Goal: Task Accomplishment & Management: Use online tool/utility

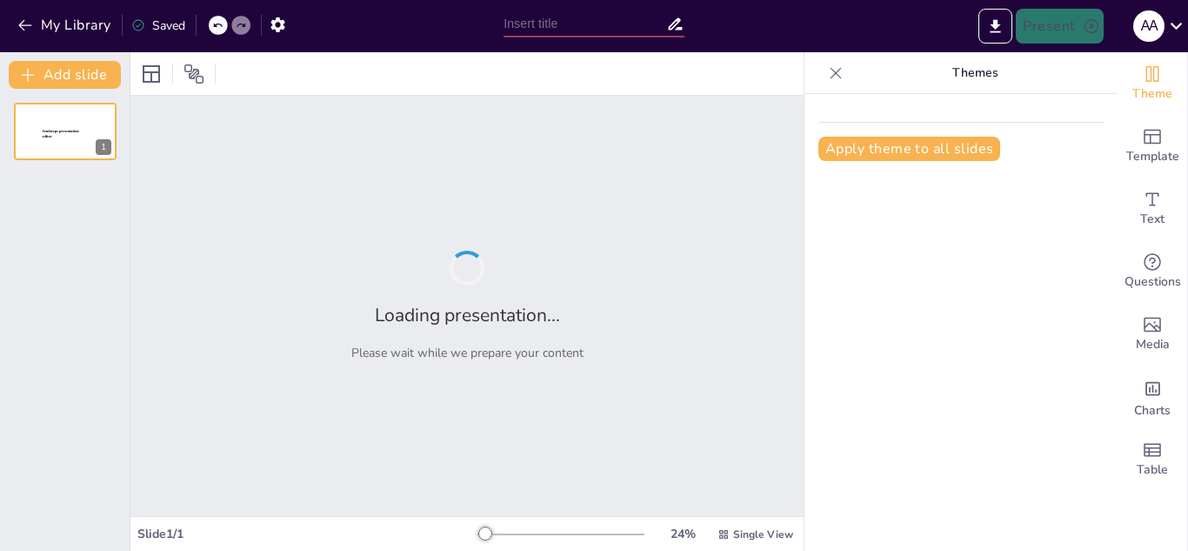
type input "[MEDICAL_DATA][PERSON_NAME]: ¿Qué Son y Cuáles Son Sus Claves?"
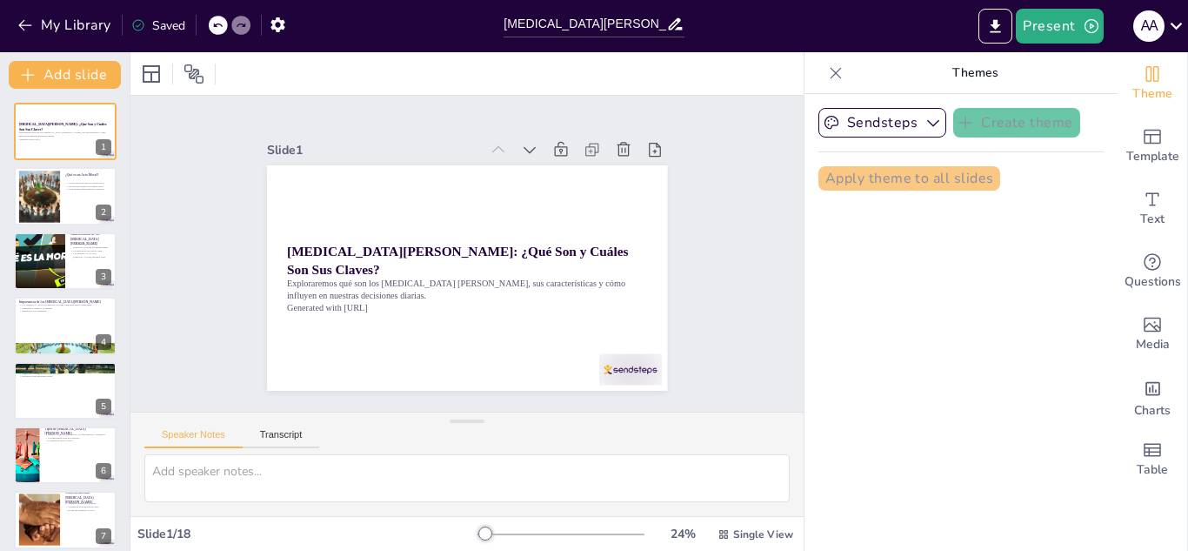
checkbox input "true"
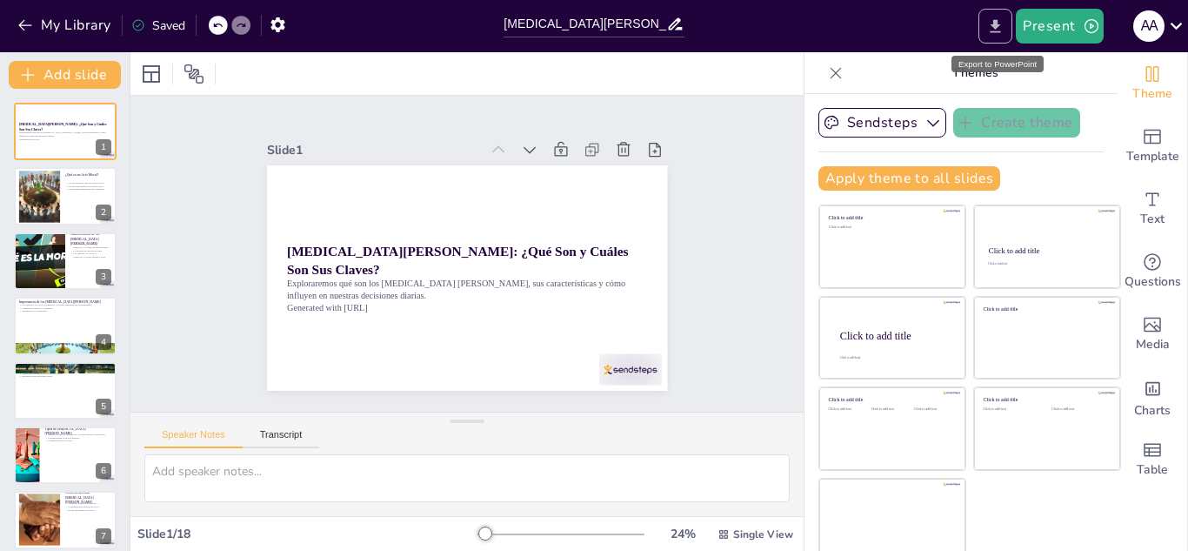
click at [980, 28] on button "Export to PowerPoint" at bounding box center [995, 26] width 34 height 35
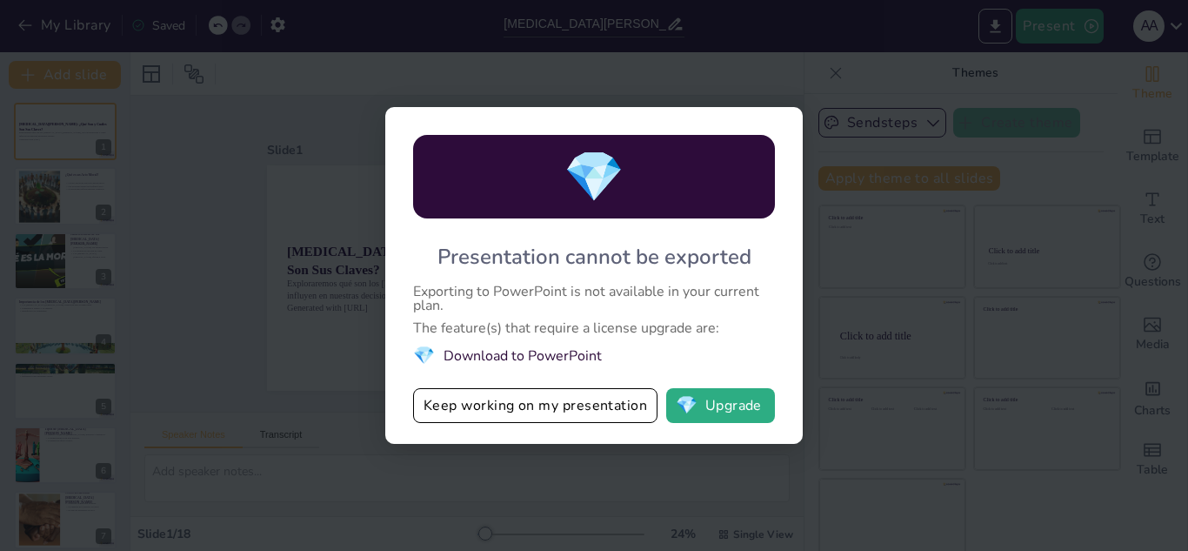
click at [865, 190] on div "💎 Presentation cannot be exported Exporting to PowerPoint is not available in y…" at bounding box center [594, 275] width 1188 height 551
drag, startPoint x: 993, startPoint y: 320, endPoint x: 930, endPoint y: 281, distance: 74.6
click at [994, 319] on div "💎 Presentation cannot be exported Exporting to PowerPoint is not available in y…" at bounding box center [594, 275] width 1188 height 551
click at [930, 281] on div "💎 Presentation cannot be exported Exporting to PowerPoint is not available in y…" at bounding box center [594, 275] width 1188 height 551
drag, startPoint x: 929, startPoint y: 281, endPoint x: 724, endPoint y: 317, distance: 208.3
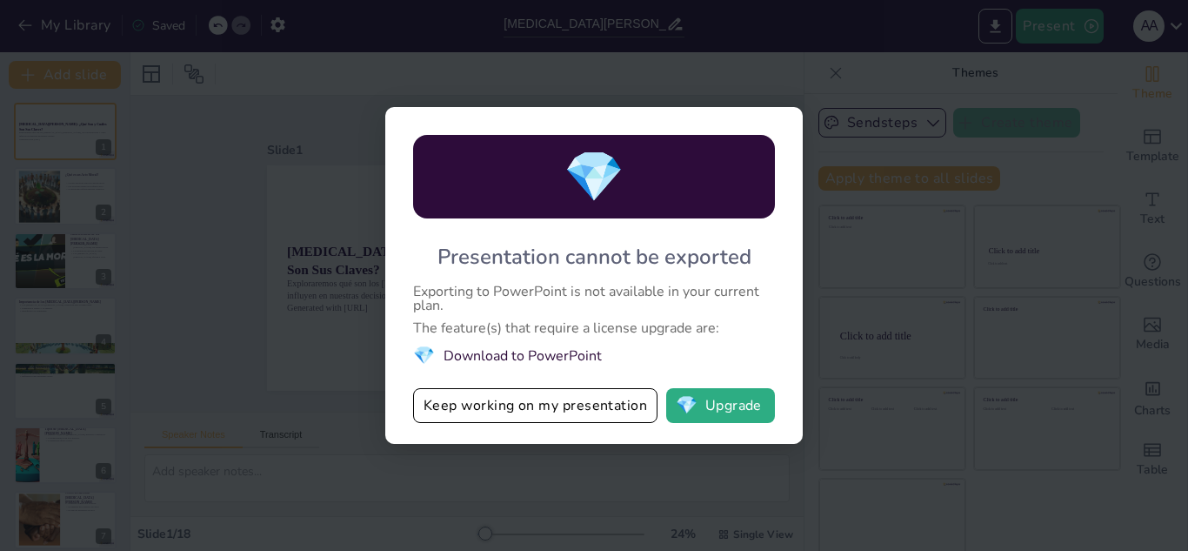
click at [927, 281] on div "💎 Presentation cannot be exported Exporting to PowerPoint is not available in y…" at bounding box center [594, 275] width 1188 height 551
click at [605, 421] on button "Keep working on my presentation" at bounding box center [535, 405] width 244 height 35
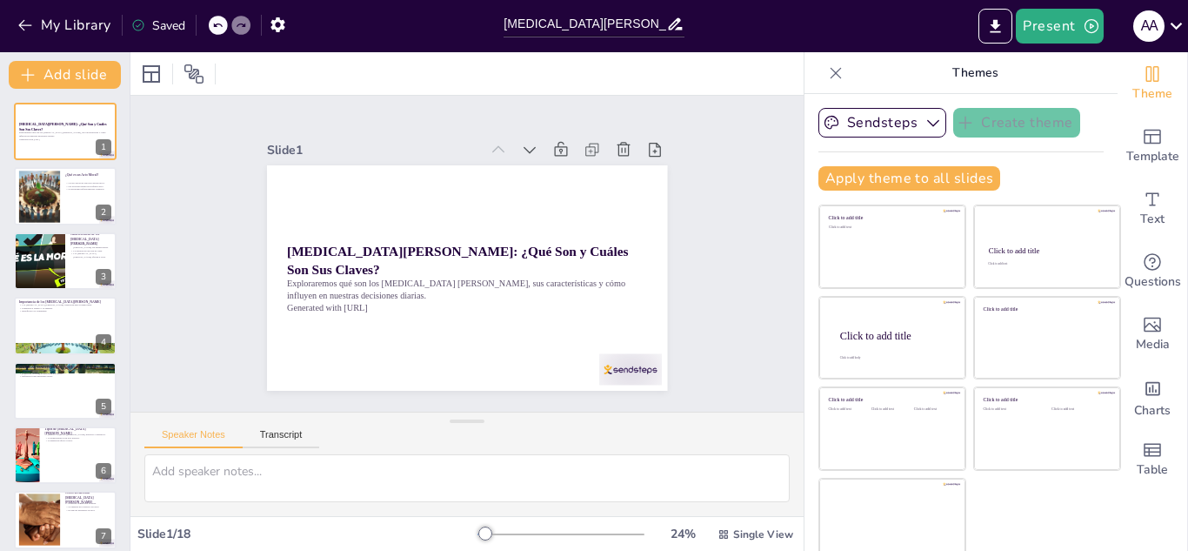
checkbox input "true"
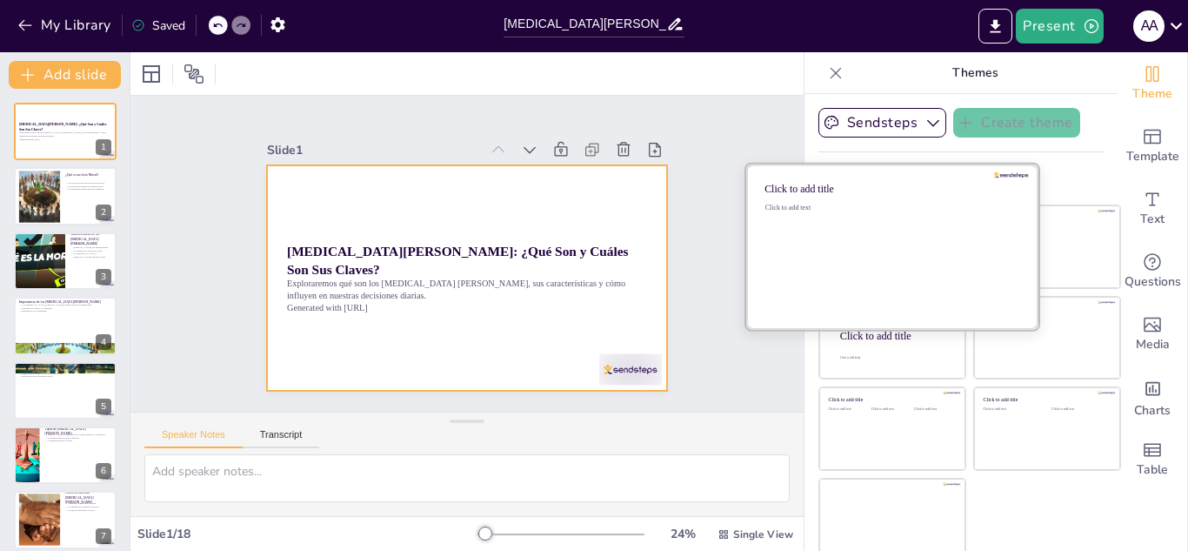
checkbox input "true"
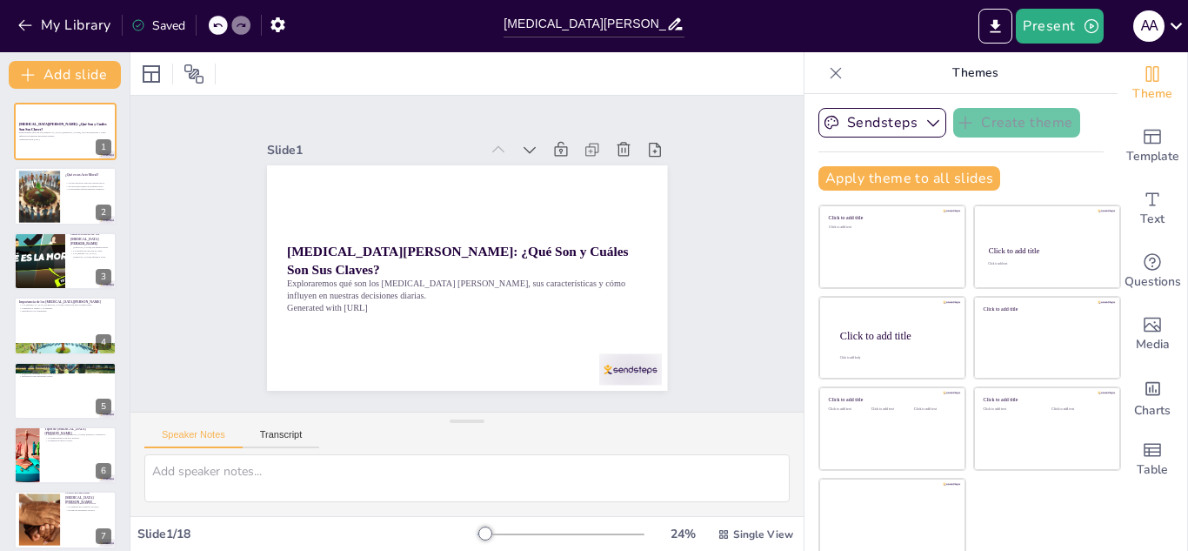
checkbox input "true"
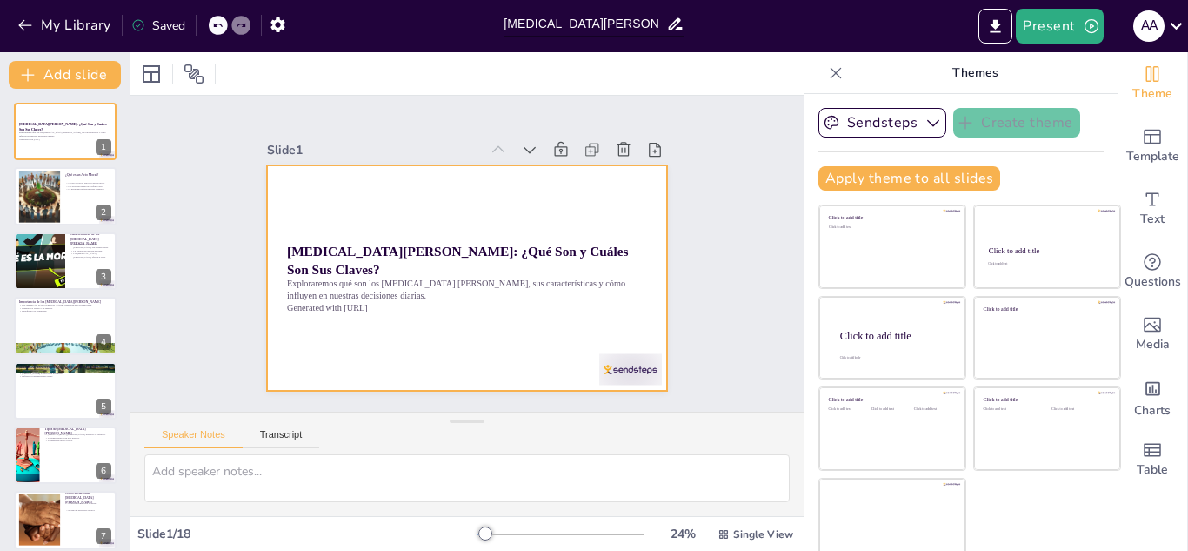
checkbox input "true"
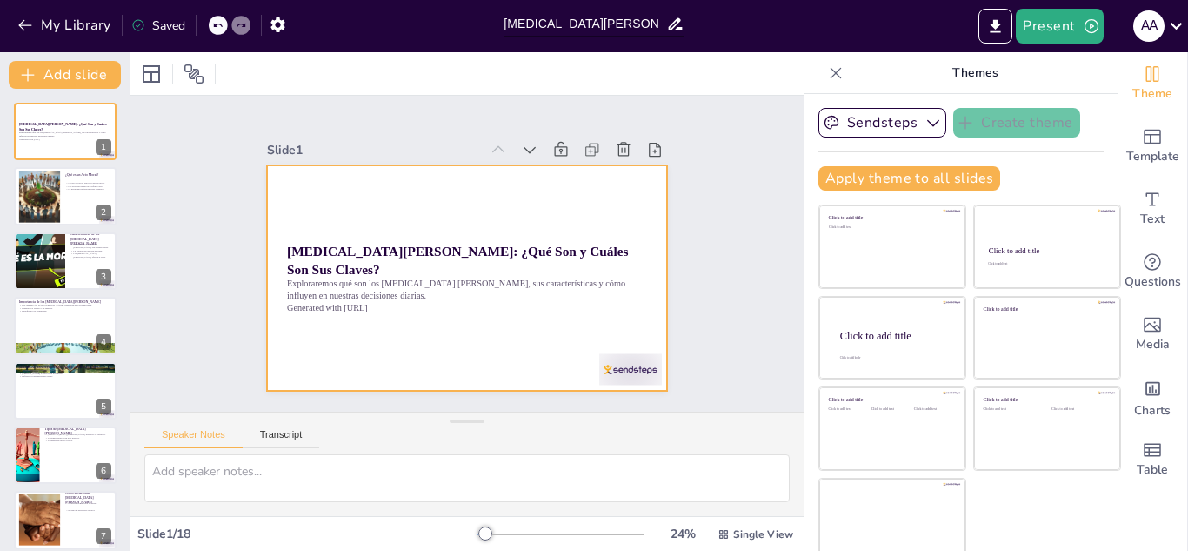
checkbox input "true"
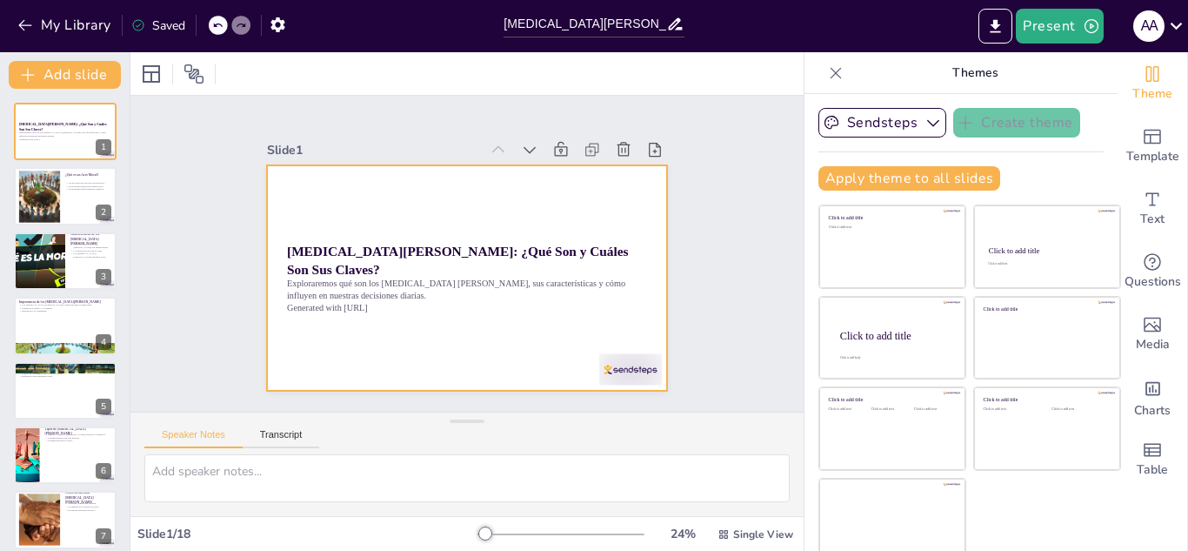
checkbox input "true"
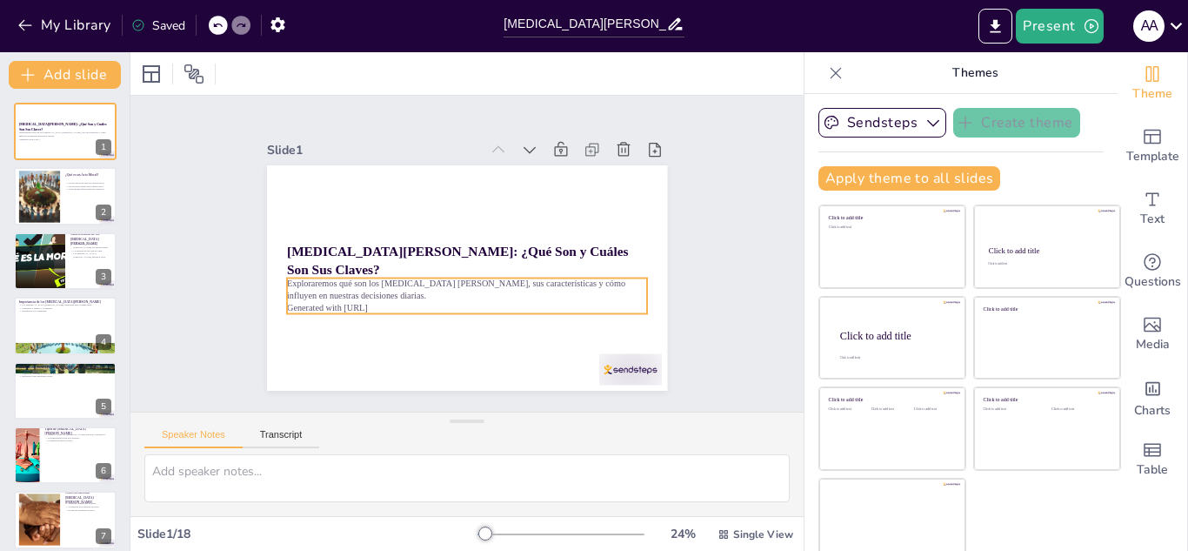
checkbox input "true"
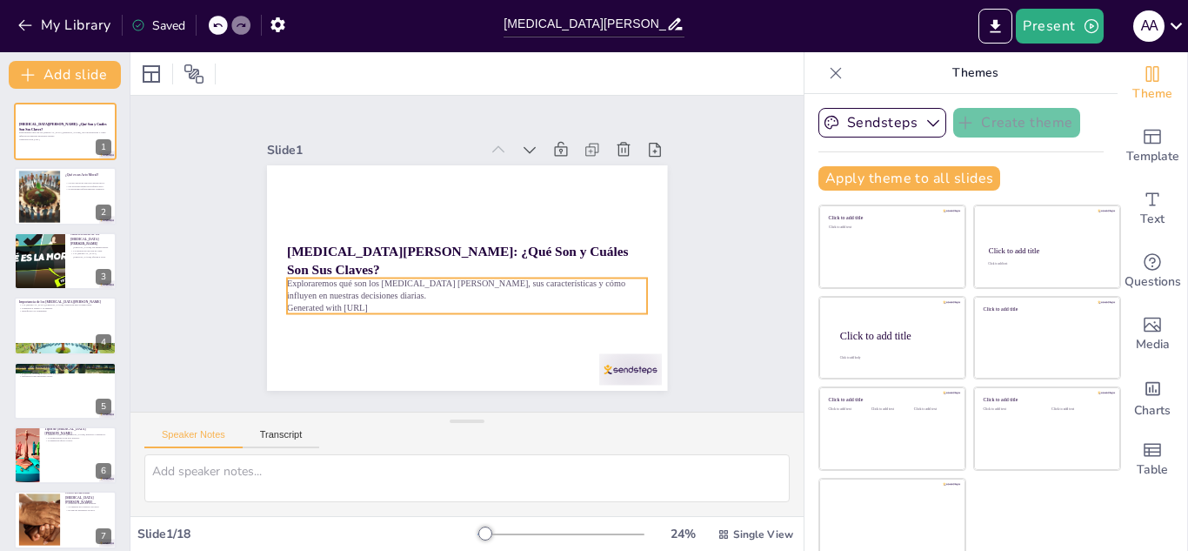
checkbox input "true"
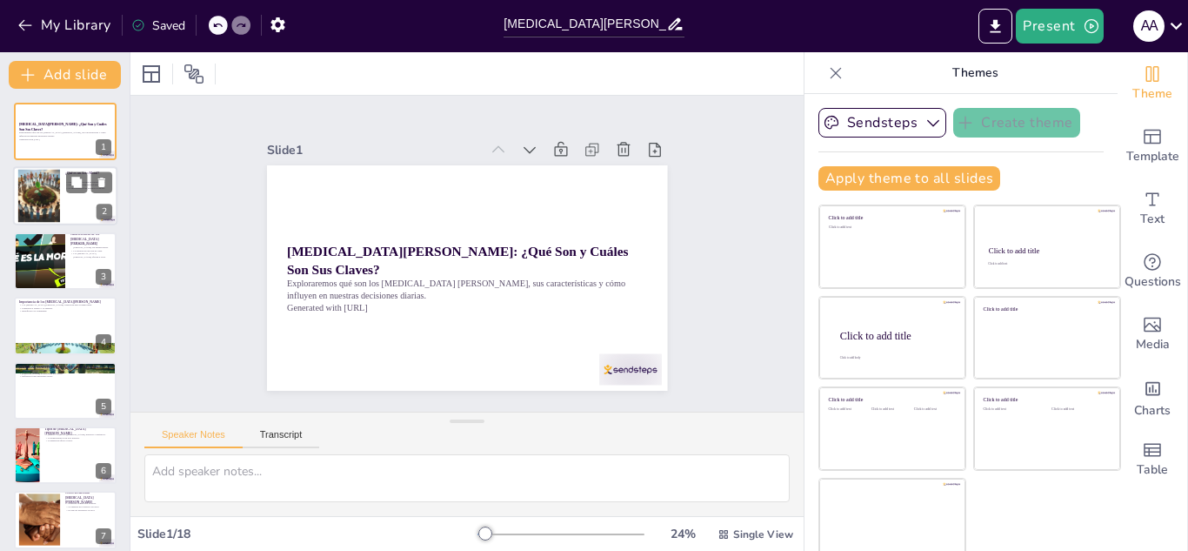
checkbox input "true"
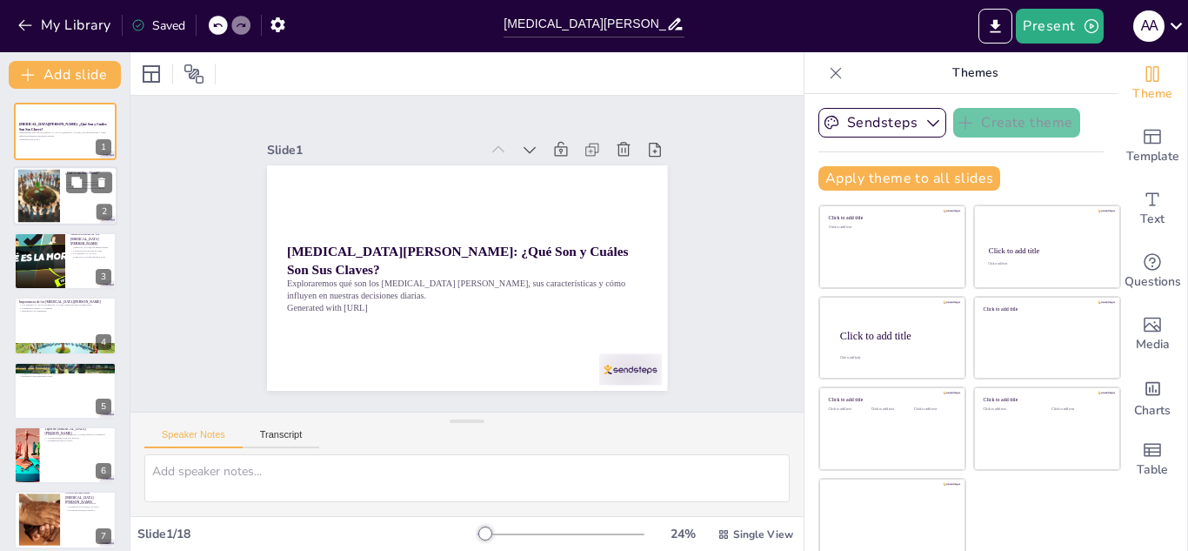
click at [90, 198] on div at bounding box center [65, 196] width 104 height 59
type textarea "La definición de un acto moral es fundamental para entender su importancia. No …"
checkbox input "true"
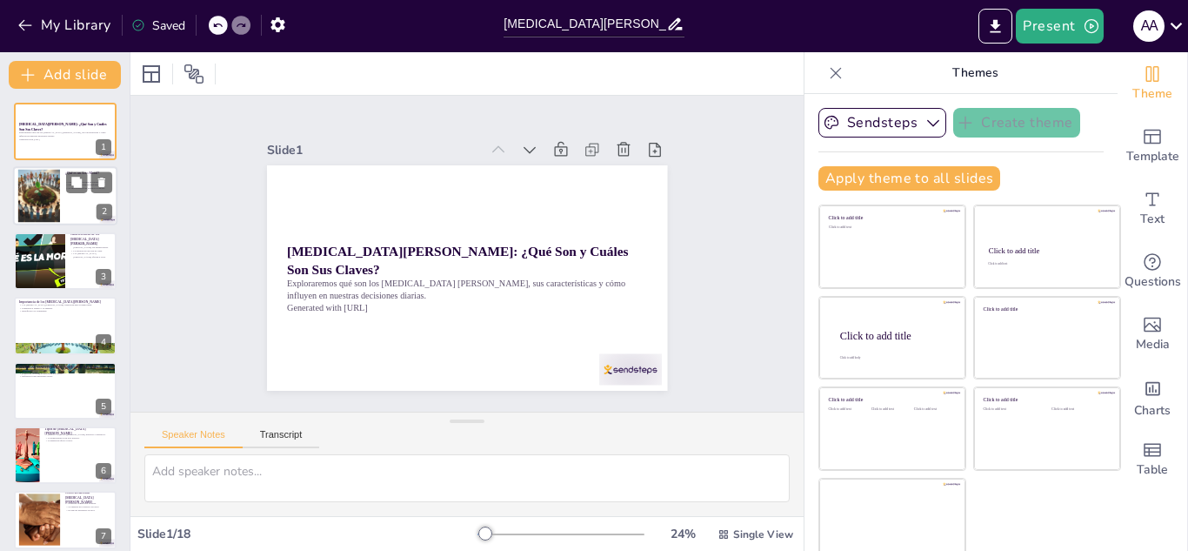
checkbox input "true"
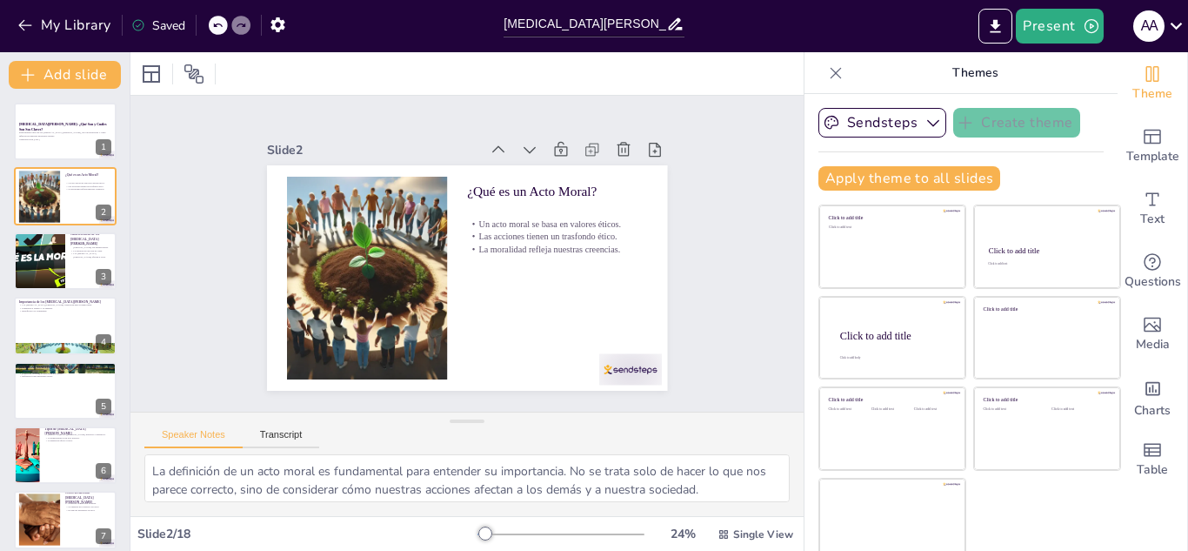
checkbox input "true"
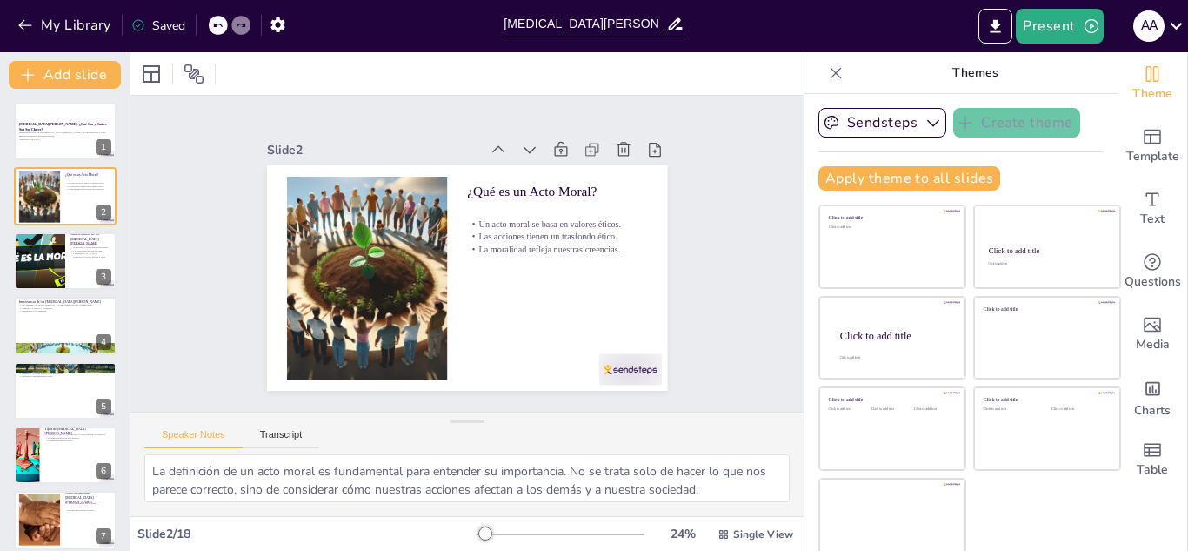
checkbox input "true"
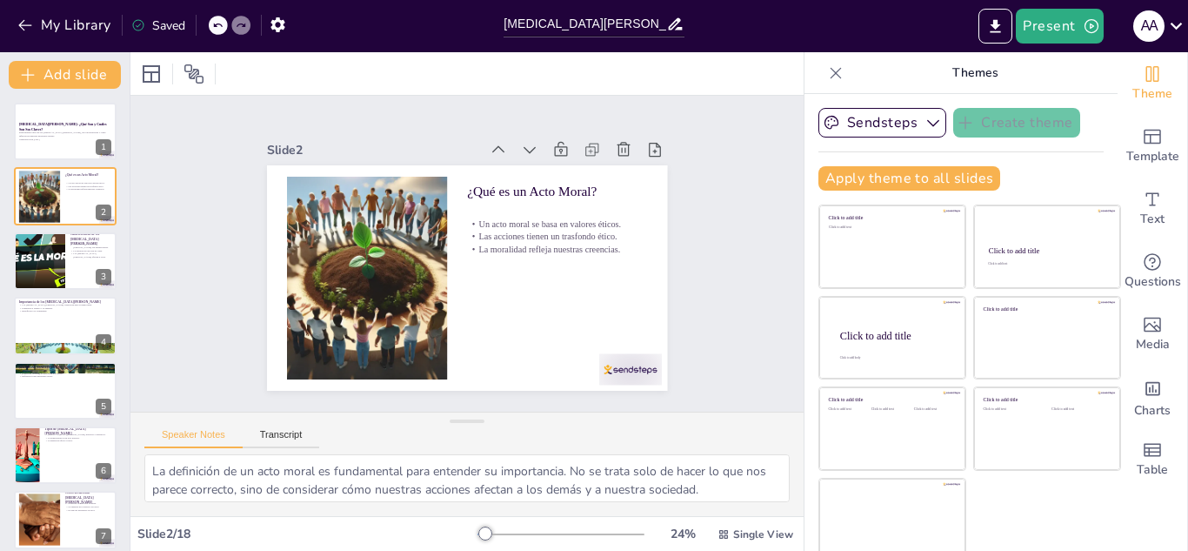
checkbox input "true"
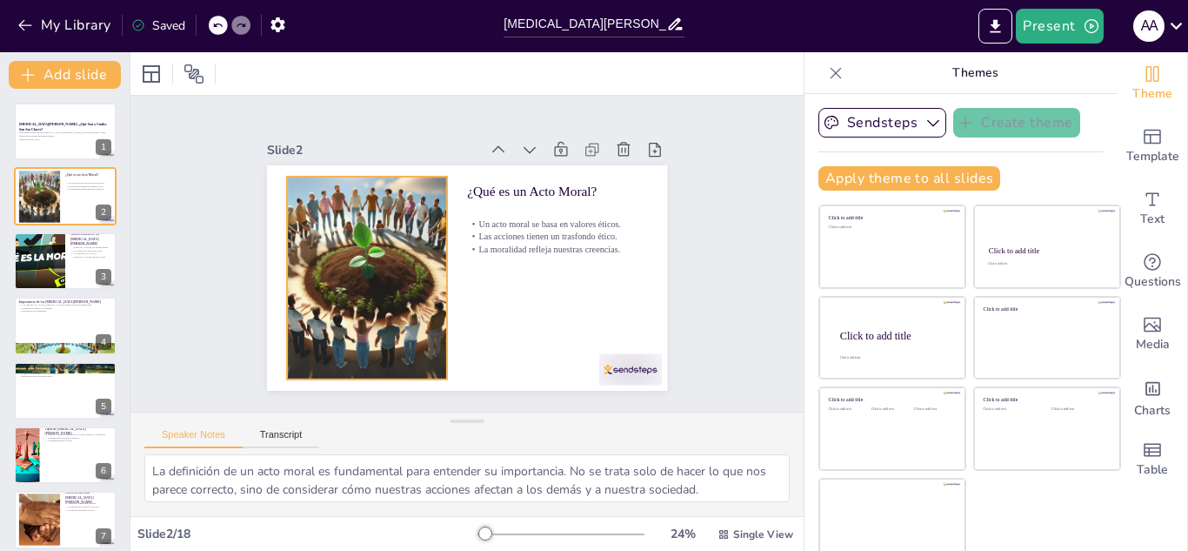
checkbox input "true"
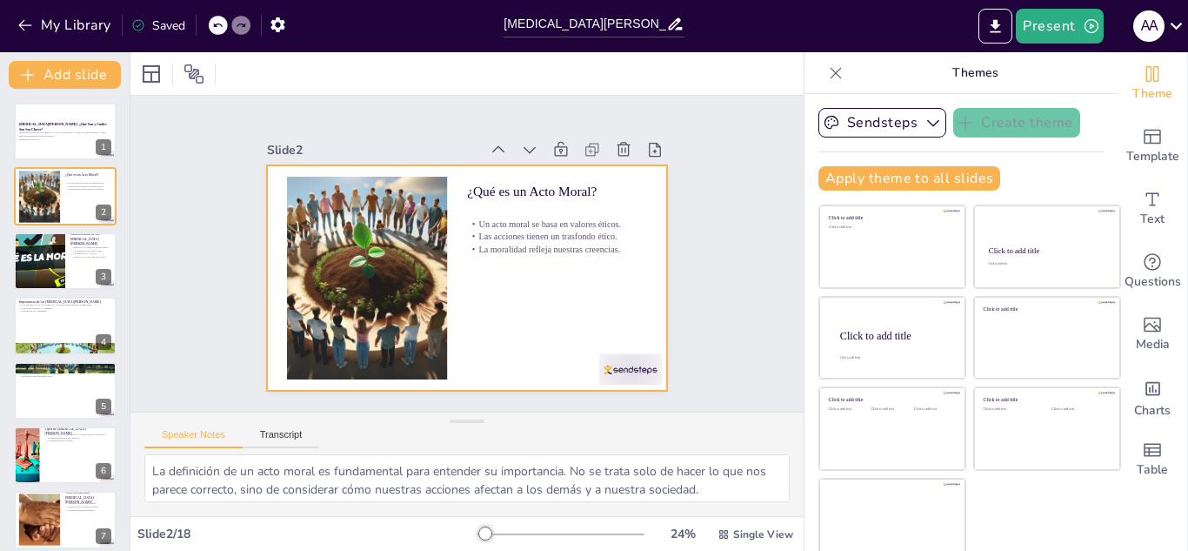
checkbox input "true"
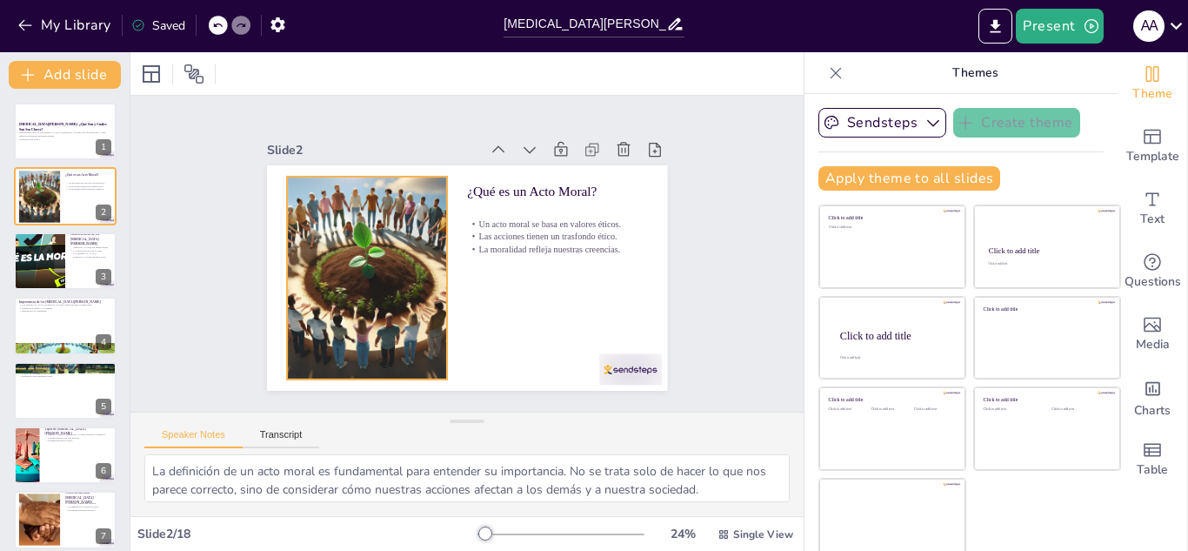
checkbox input "true"
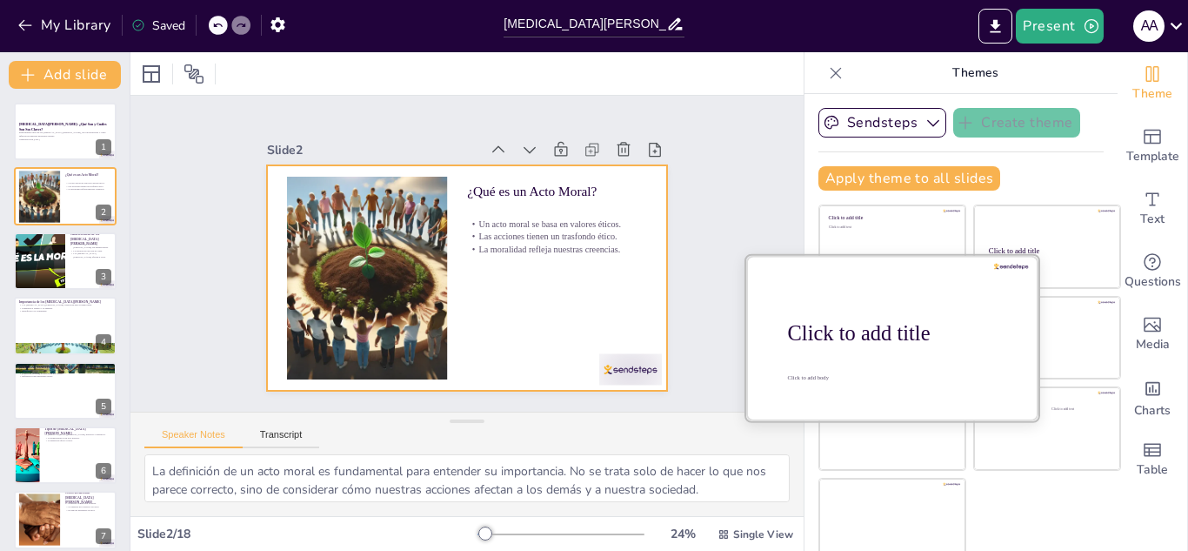
checkbox input "true"
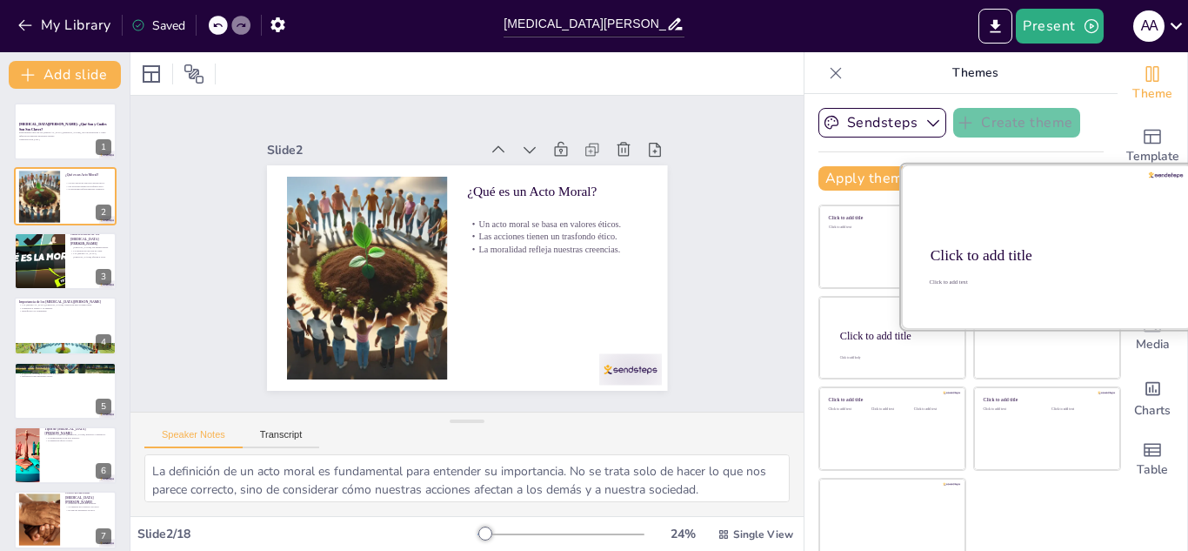
click at [1086, 164] on div "Click to add title Click to add text" at bounding box center [1047, 246] width 292 height 164
checkbox input "true"
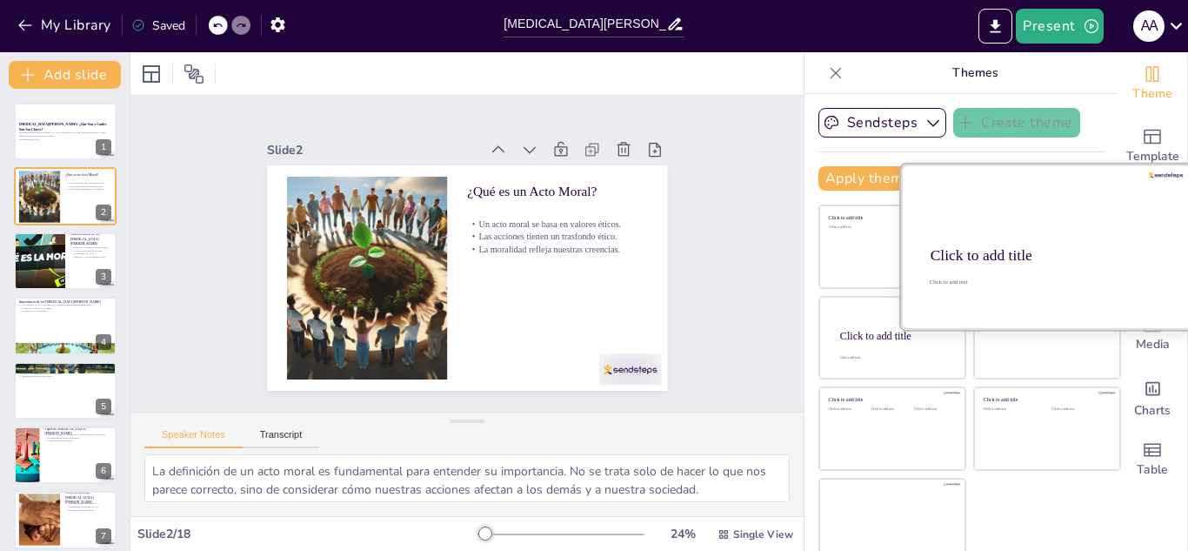
checkbox input "true"
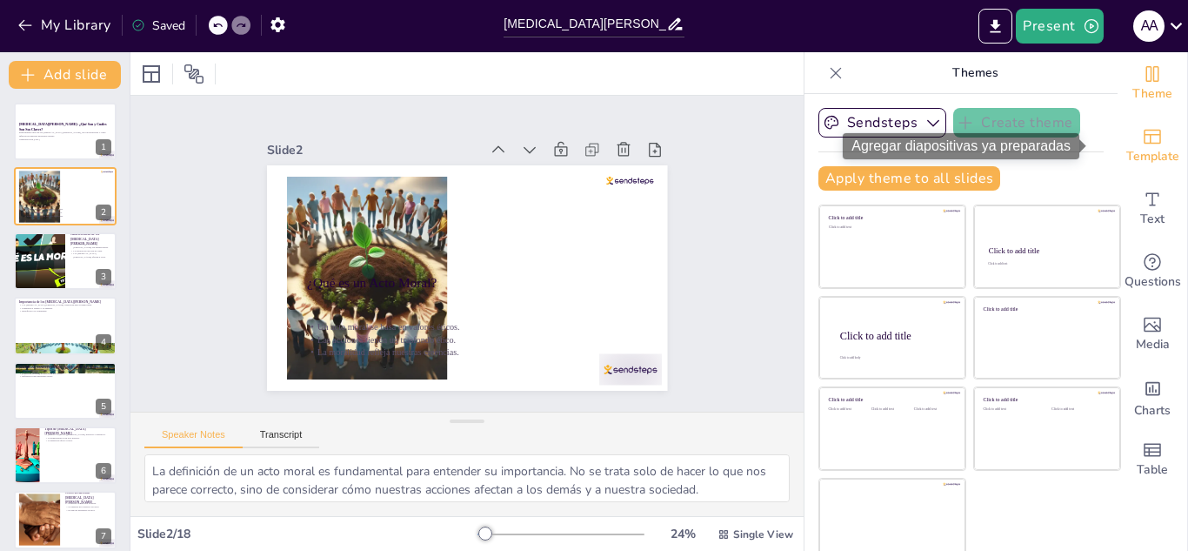
click at [1138, 138] on div "Template" at bounding box center [1153, 146] width 70 height 63
checkbox input "true"
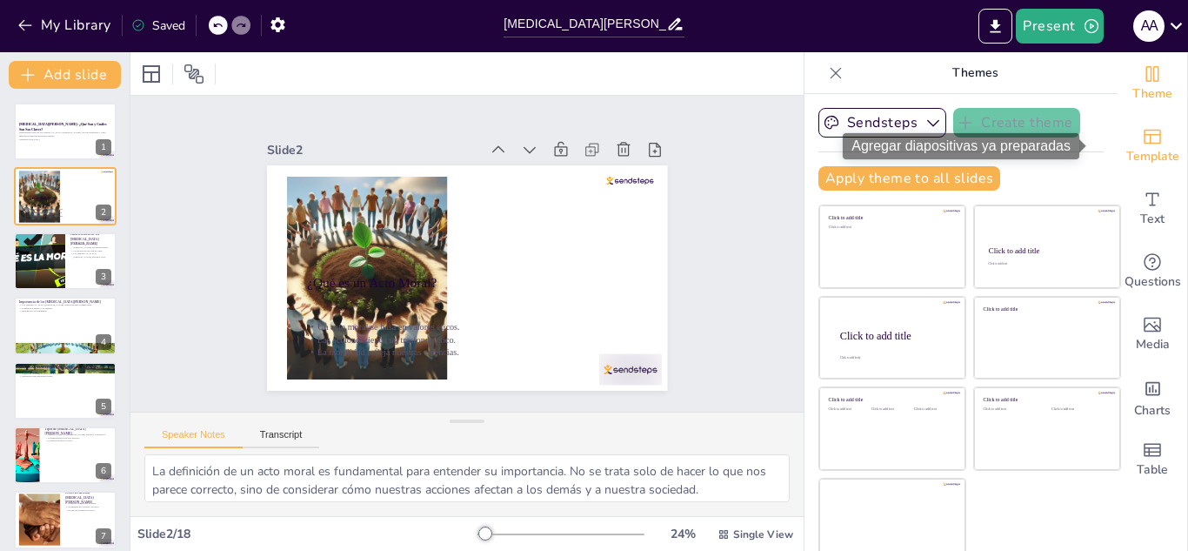
checkbox input "true"
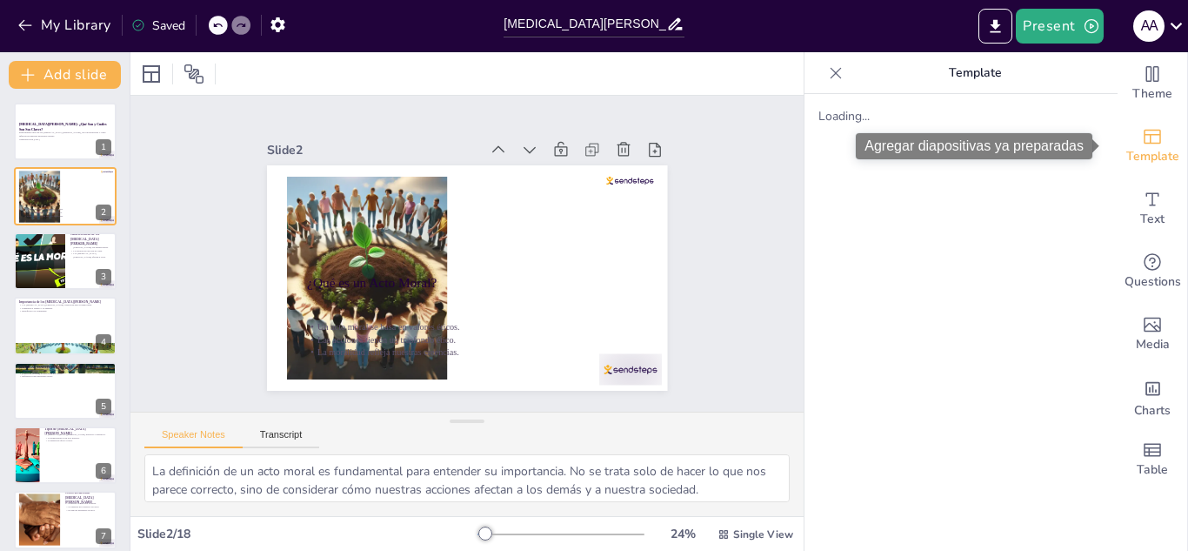
checkbox input "true"
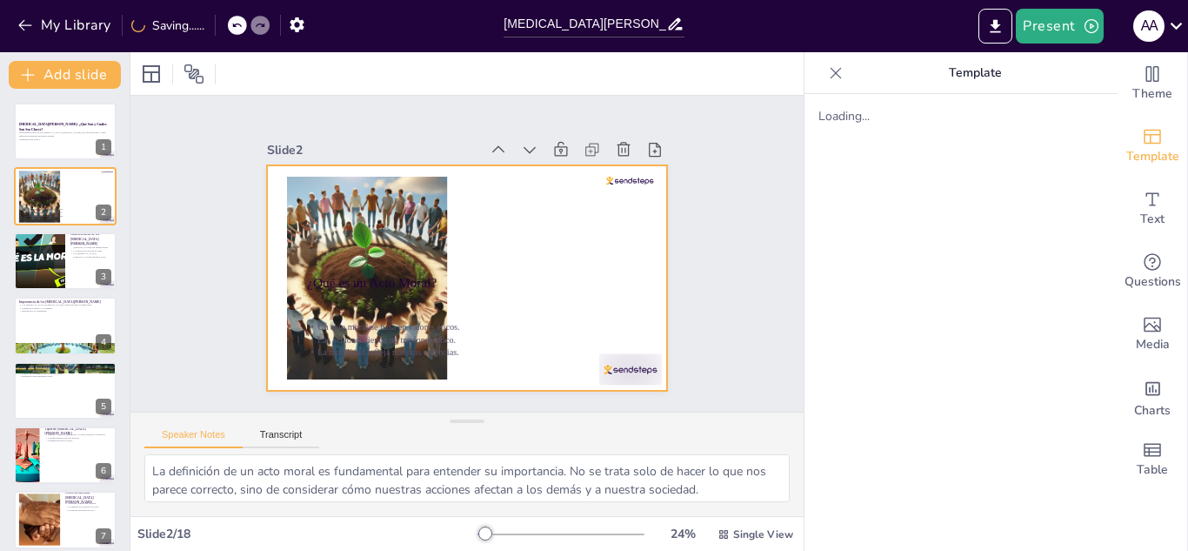
checkbox input "true"
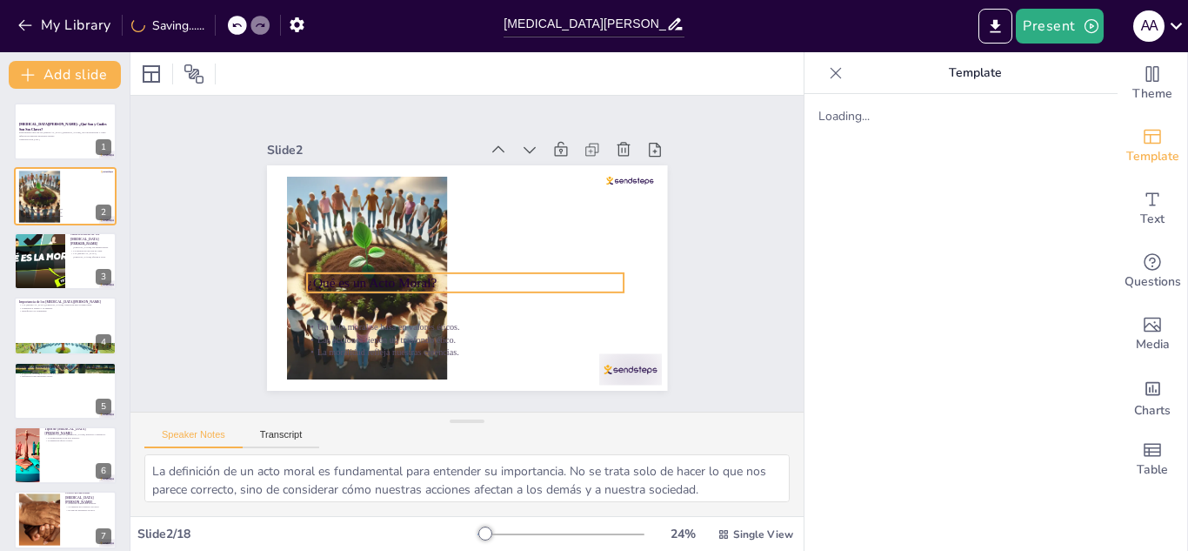
checkbox input "true"
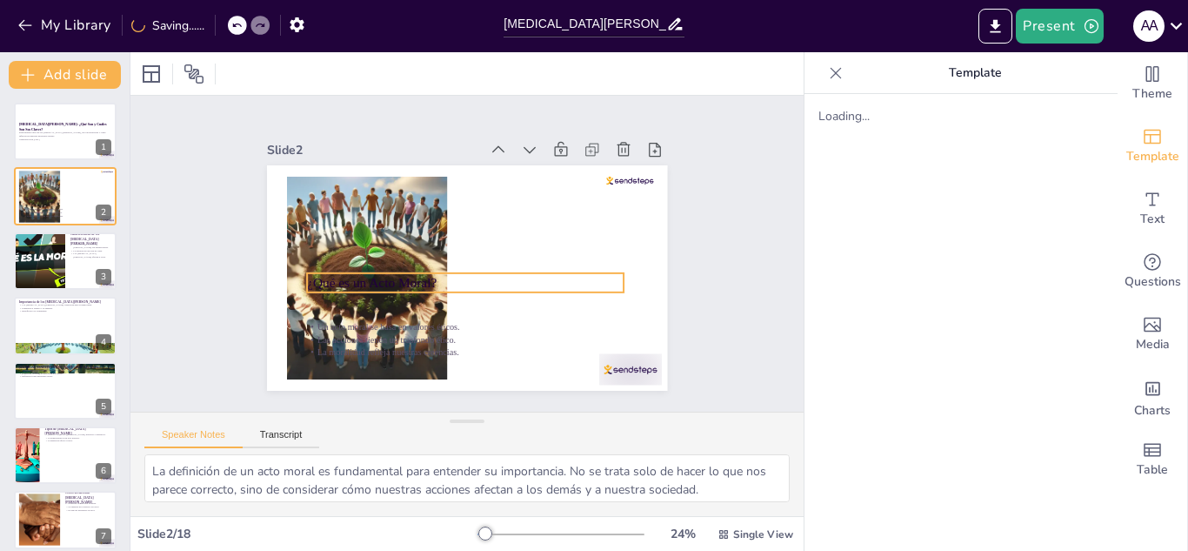
checkbox input "true"
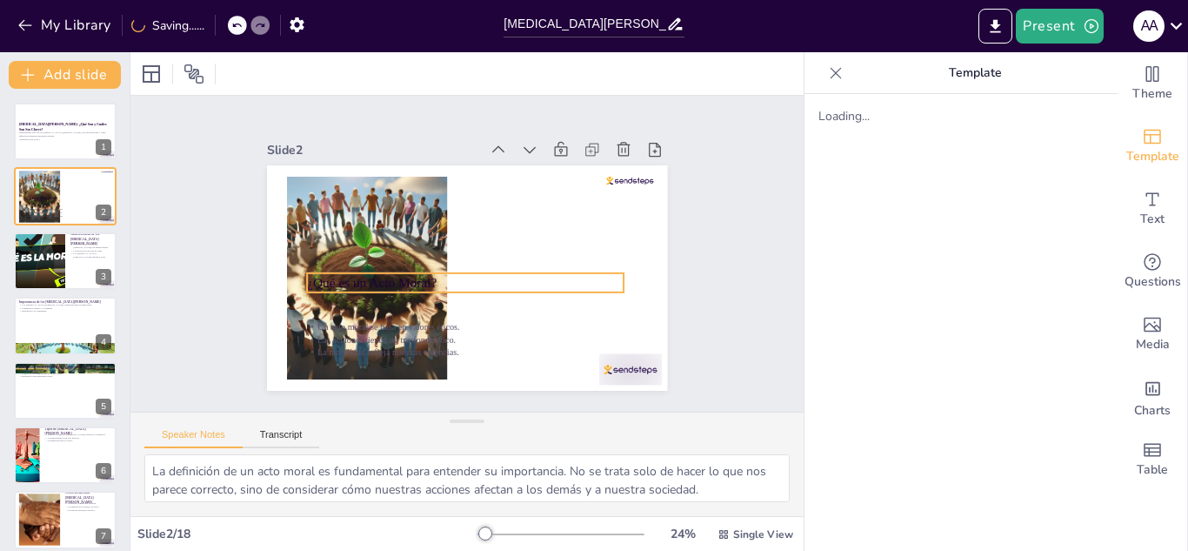
click at [493, 266] on div "¿Qué es un Acto Moral? Un acto moral se basa en valores éticos. Las acciones ti…" at bounding box center [446, 239] width 417 height 457
checkbox input "true"
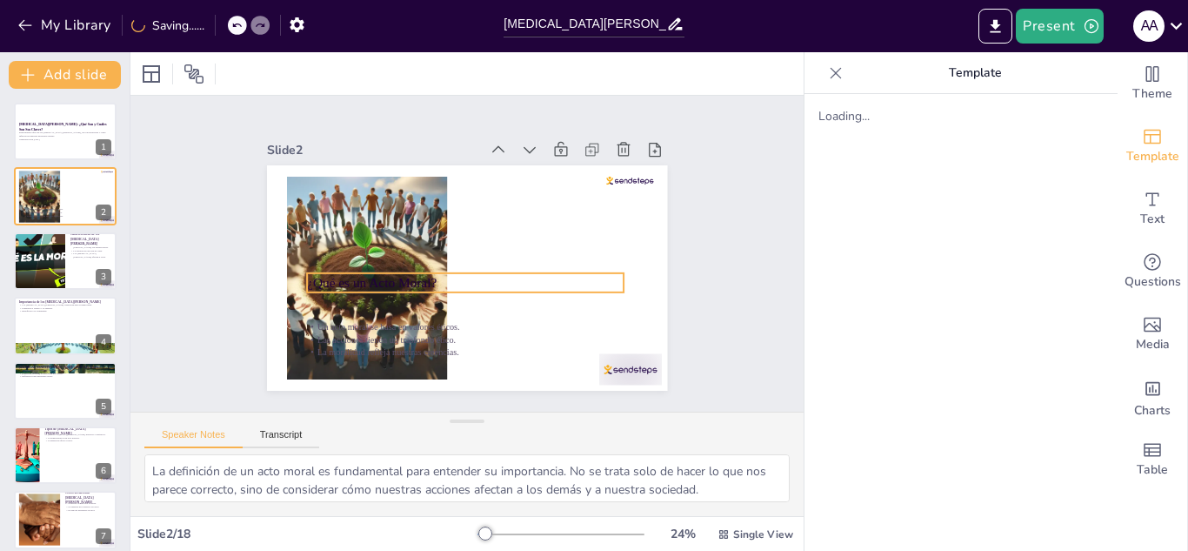
checkbox input "true"
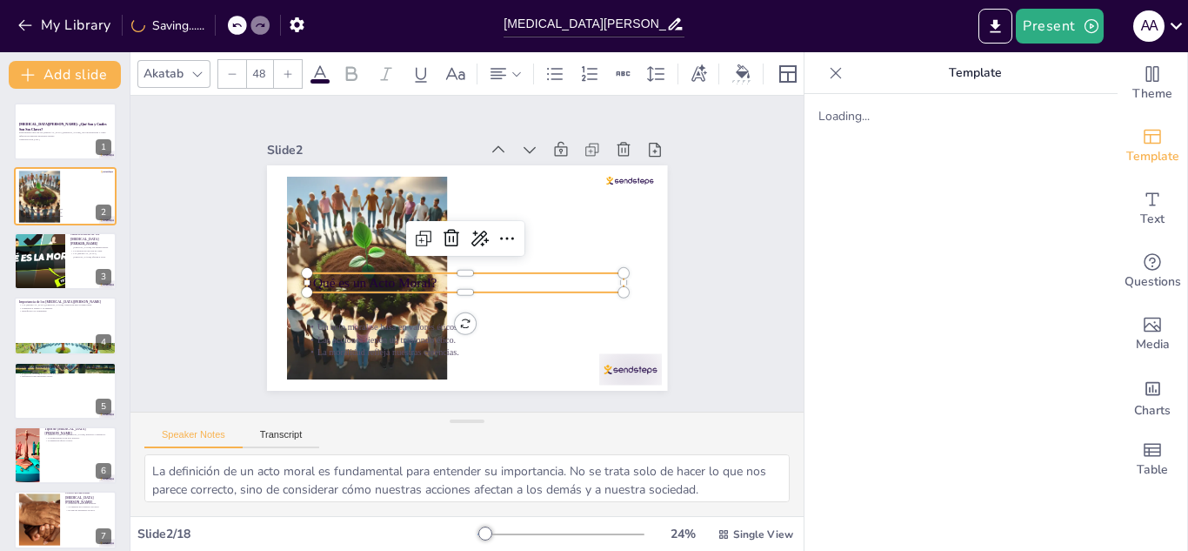
checkbox input "true"
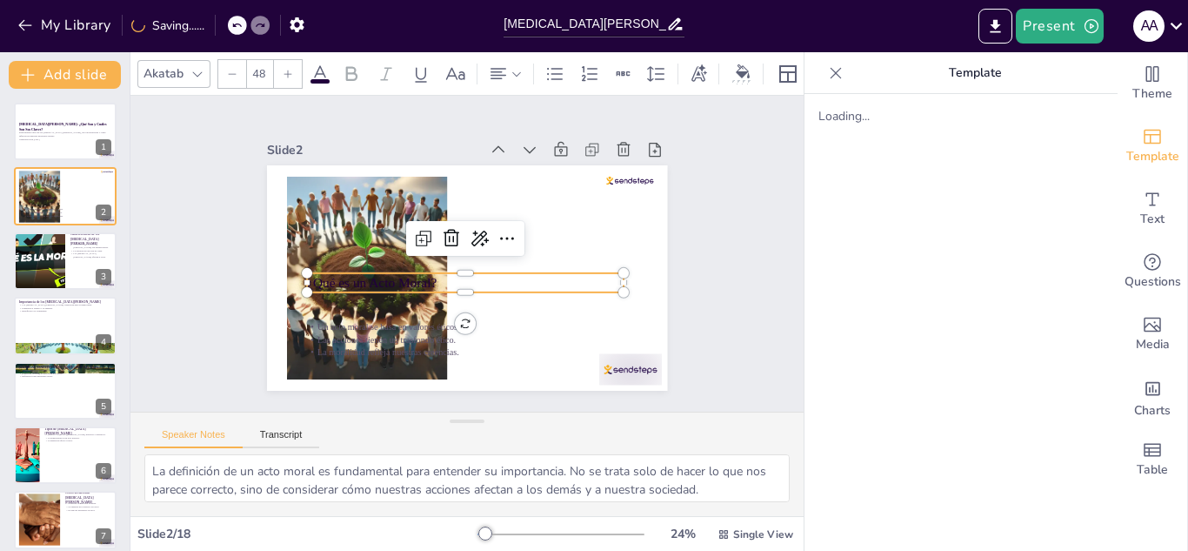
checkbox input "true"
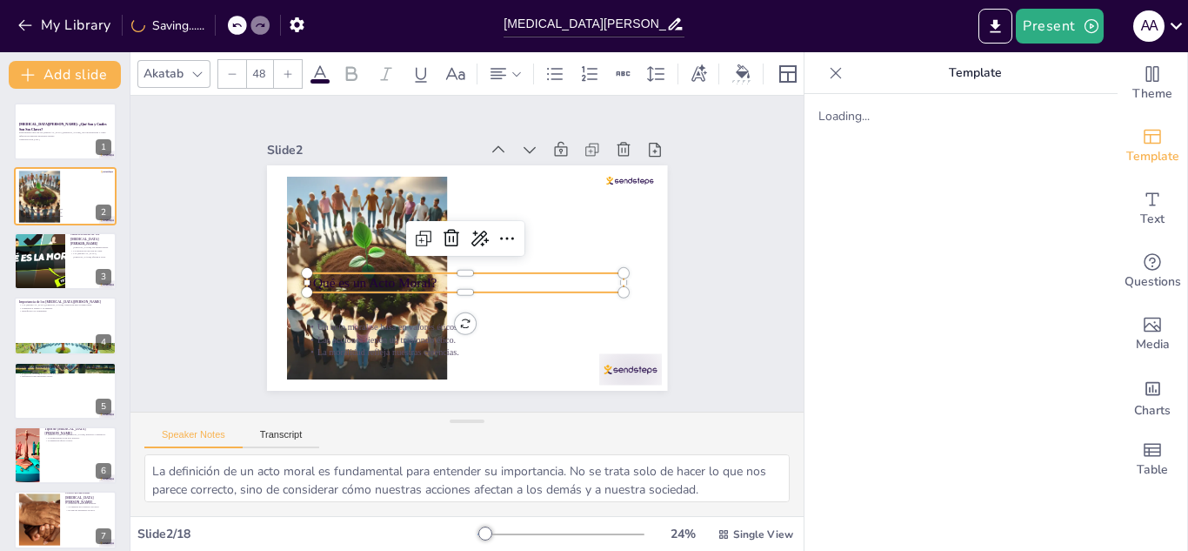
checkbox input "true"
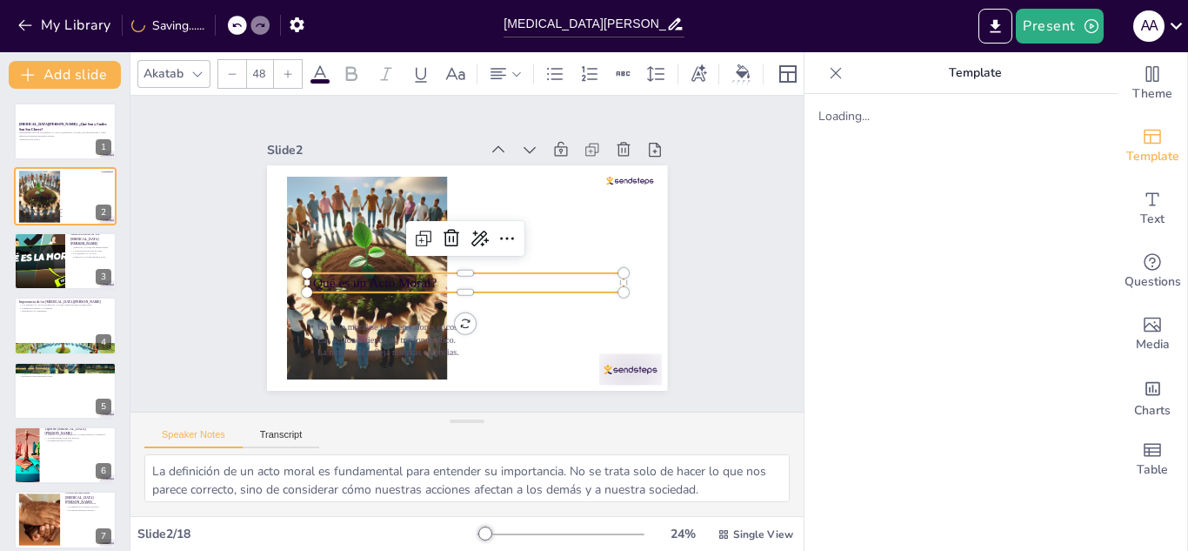
checkbox input "true"
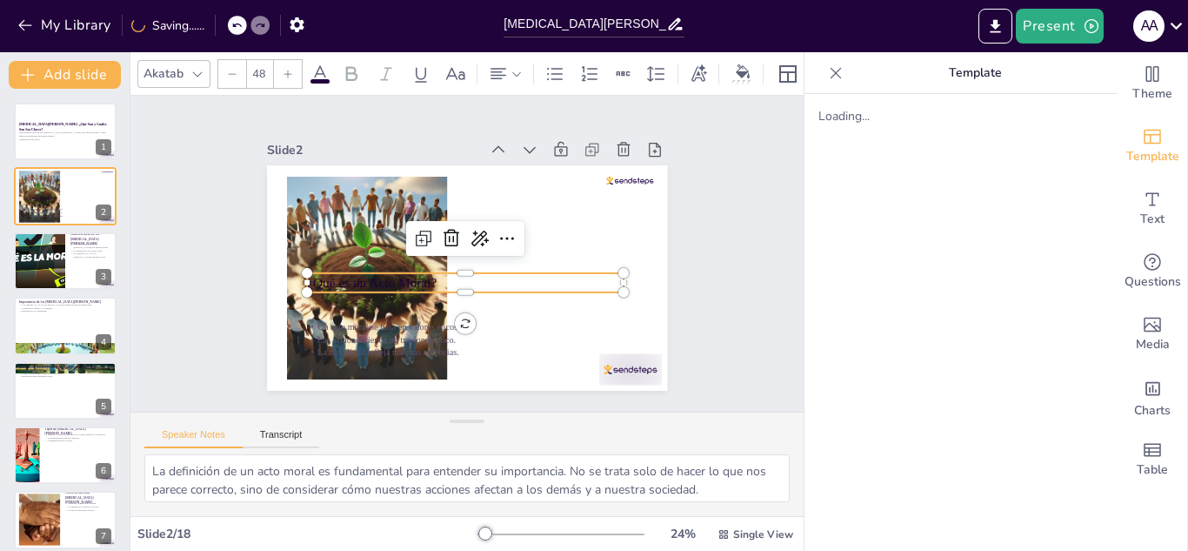
click at [837, 124] on div "Loading..." at bounding box center [960, 322] width 313 height 457
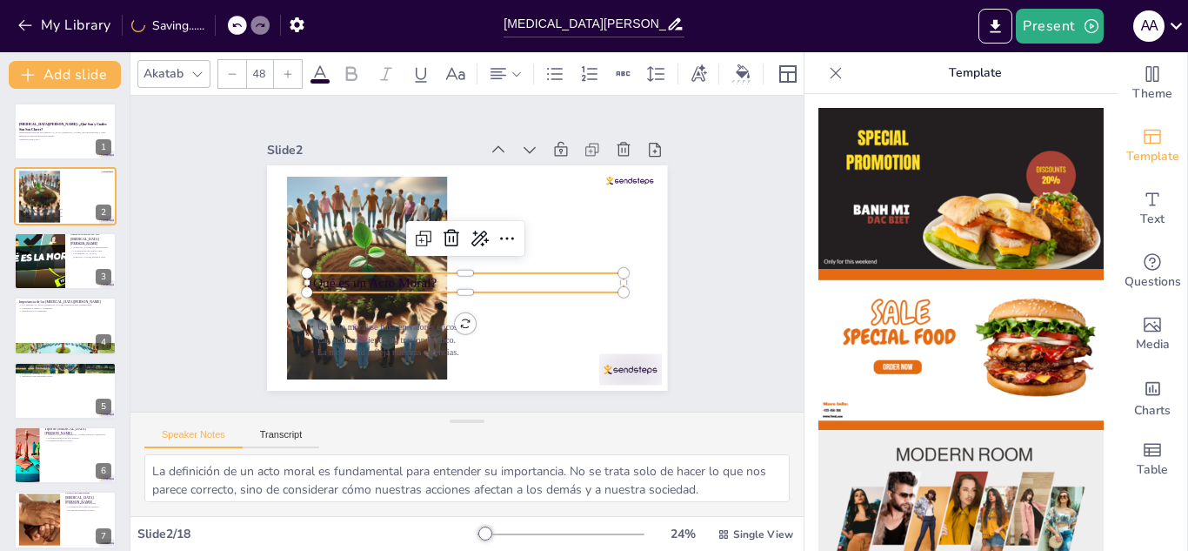
click at [827, 77] on icon at bounding box center [835, 72] width 17 height 17
checkbox input "true"
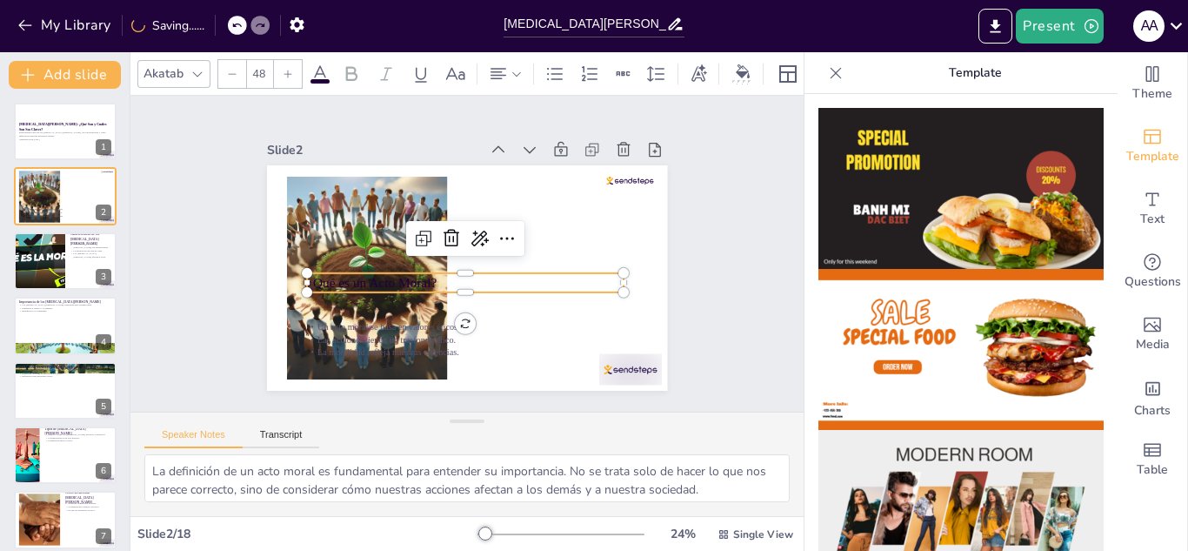
checkbox input "true"
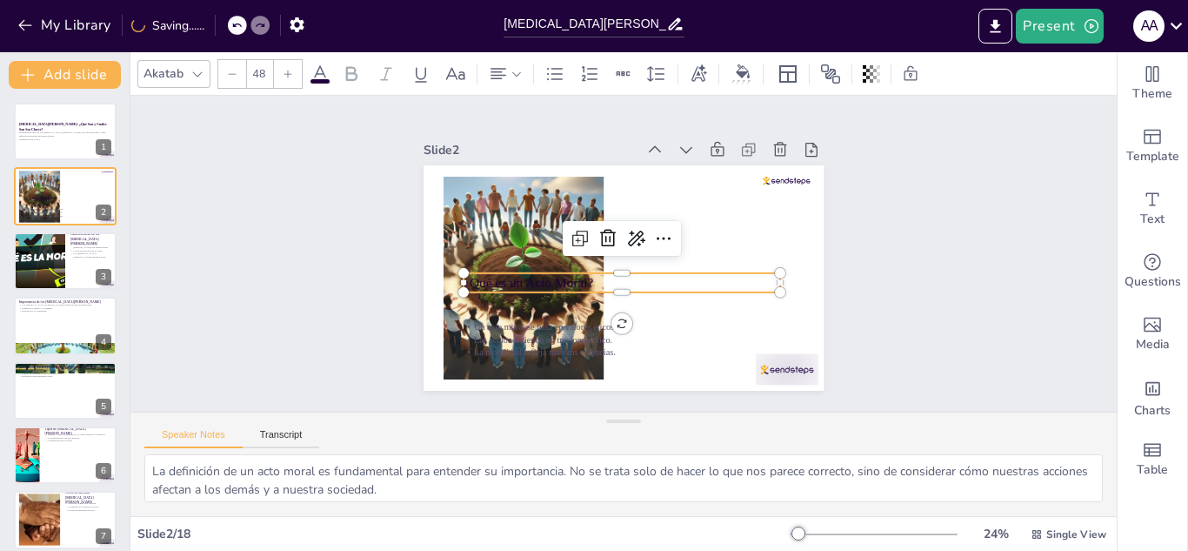
checkbox input "true"
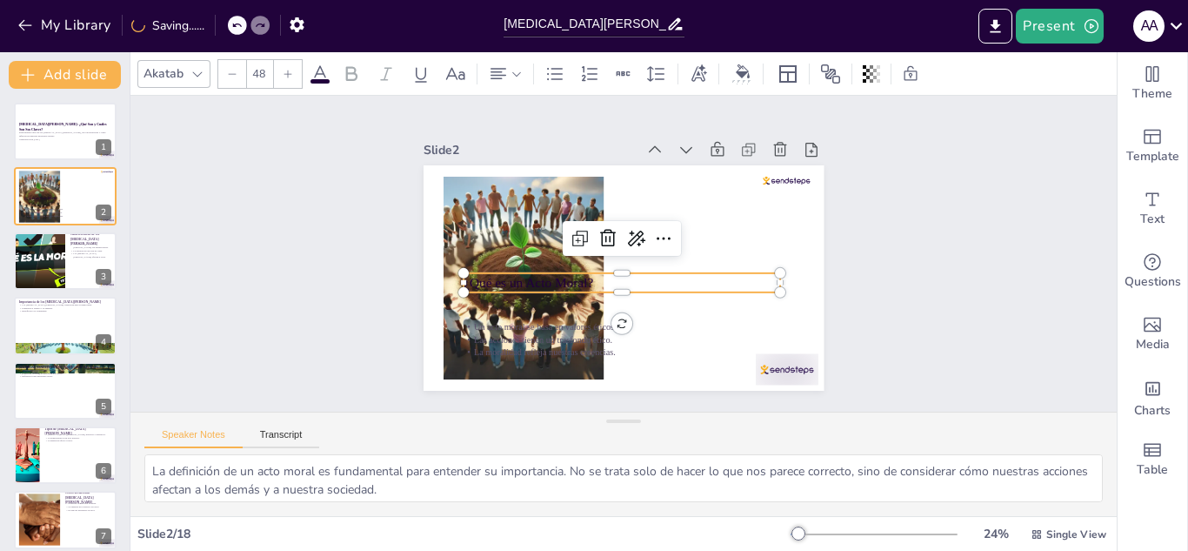
checkbox input "true"
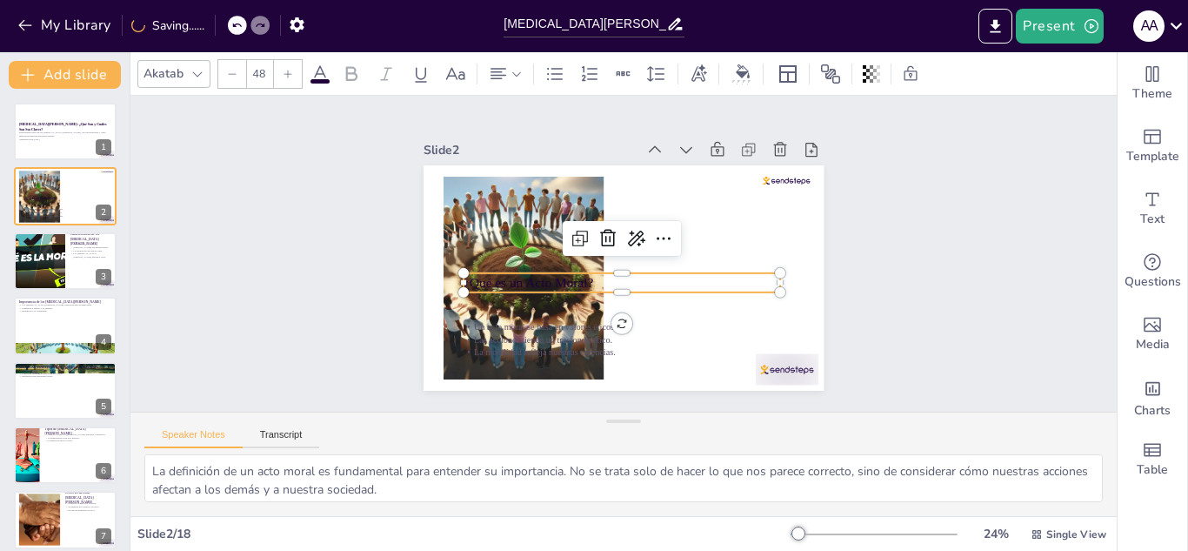
checkbox input "true"
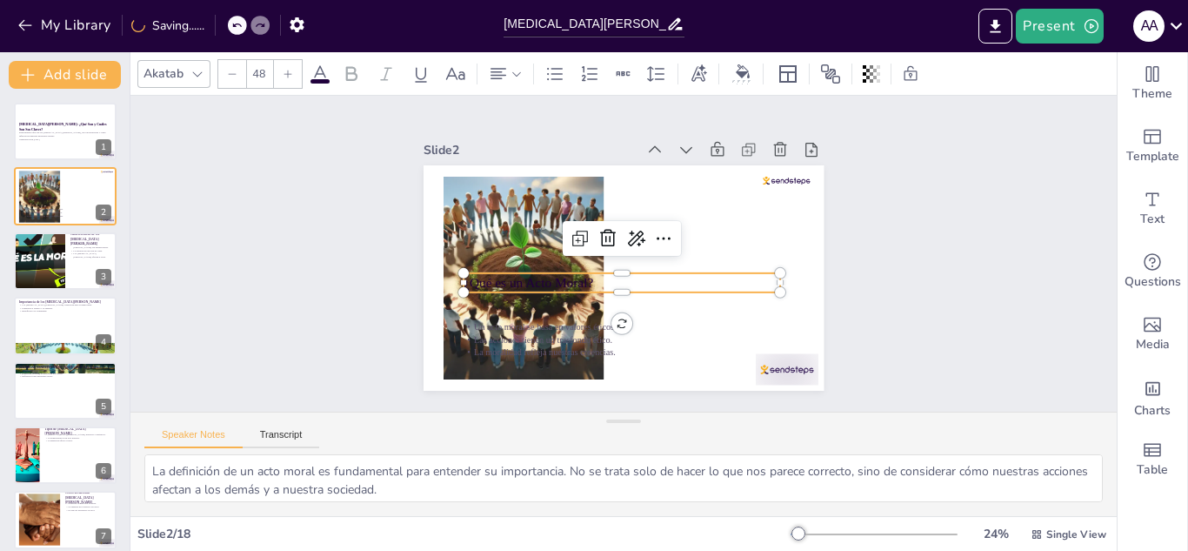
checkbox input "true"
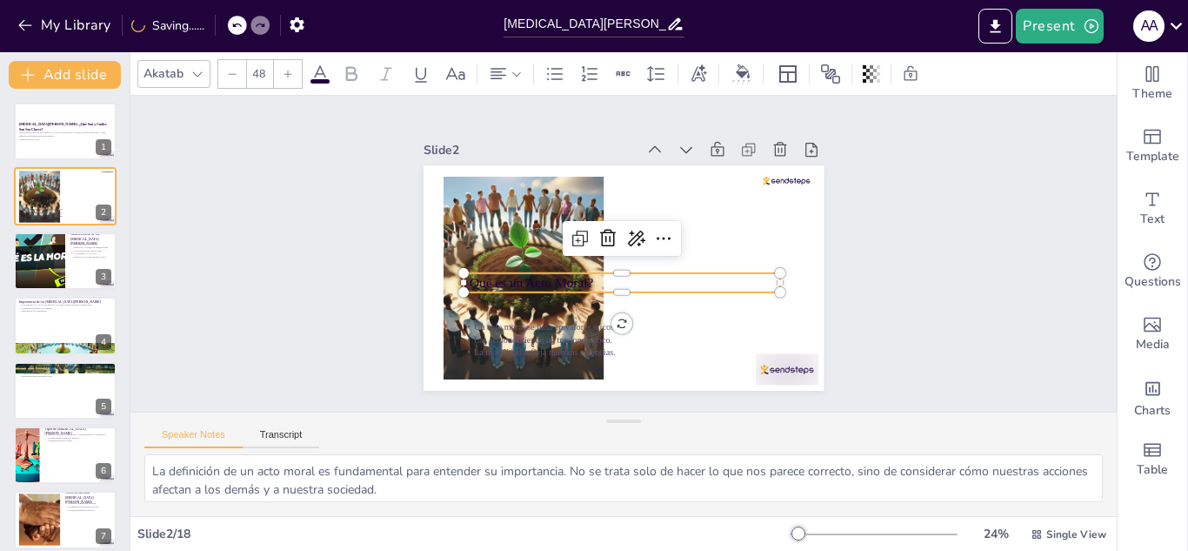
checkbox input "true"
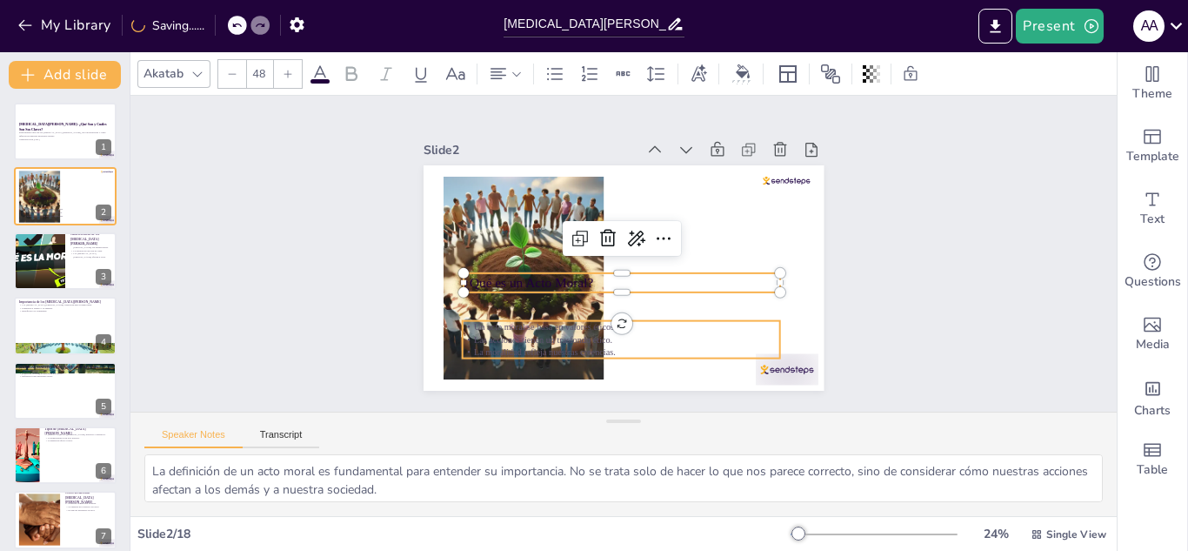
checkbox input "true"
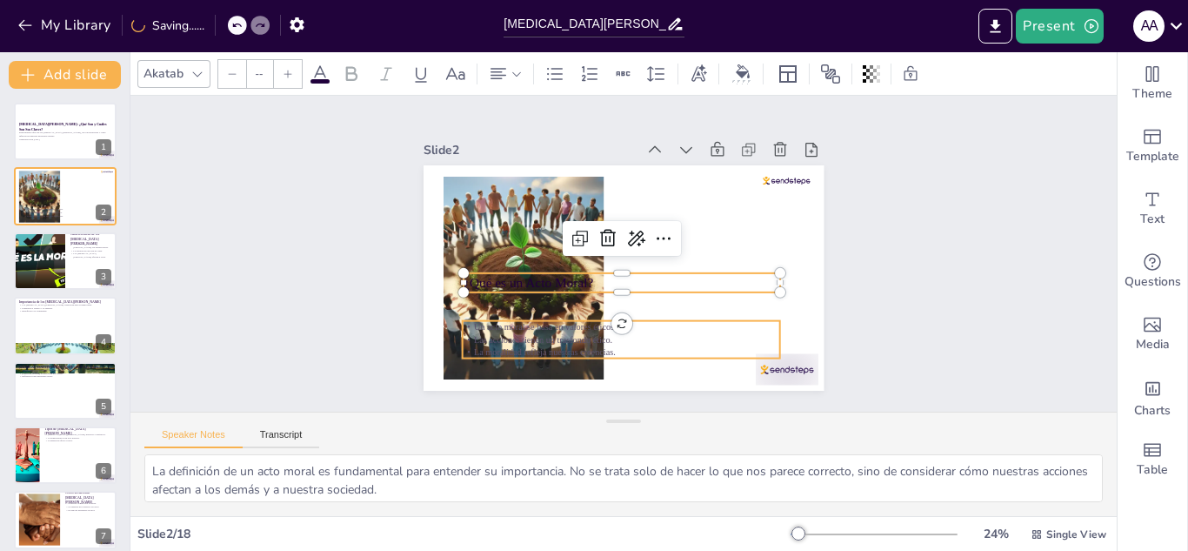
type input "32"
click at [668, 334] on p "Las acciones tienen un trasfondo ético." at bounding box center [707, 273] width 78 height 313
checkbox input "true"
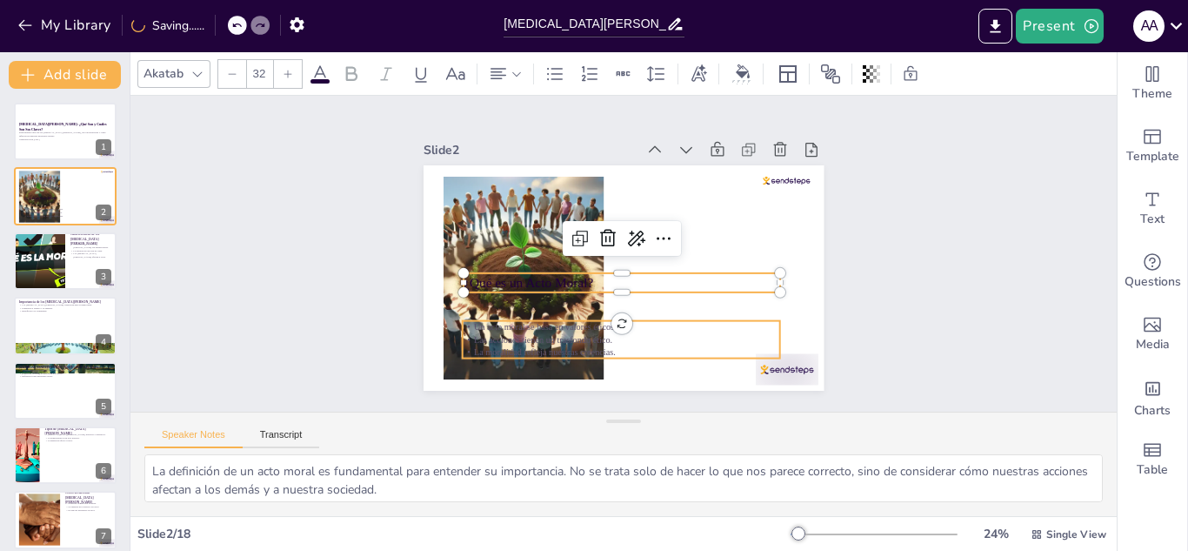
checkbox input "true"
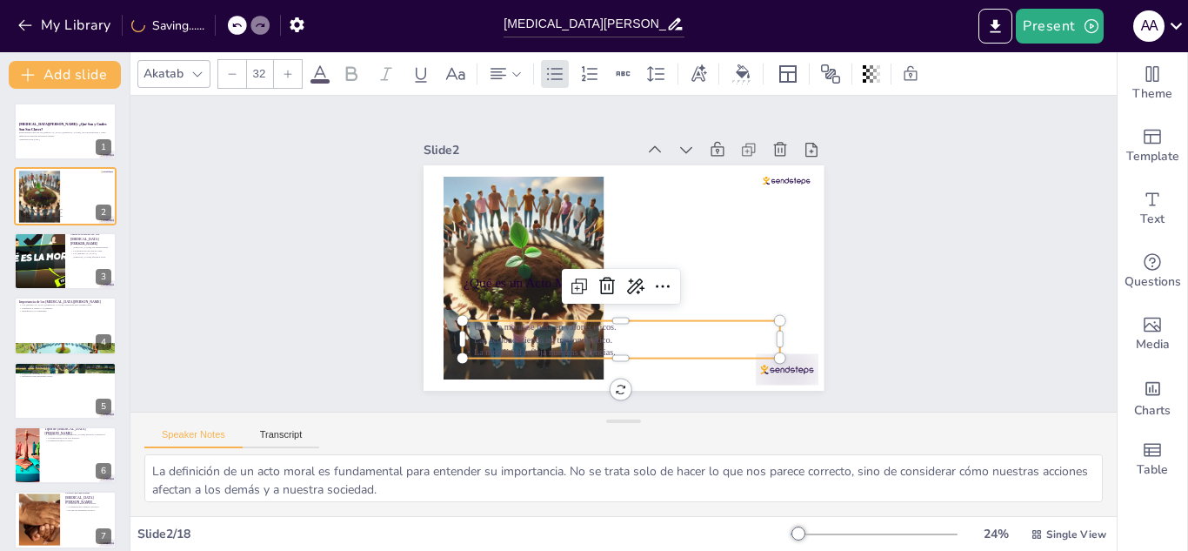
checkbox input "true"
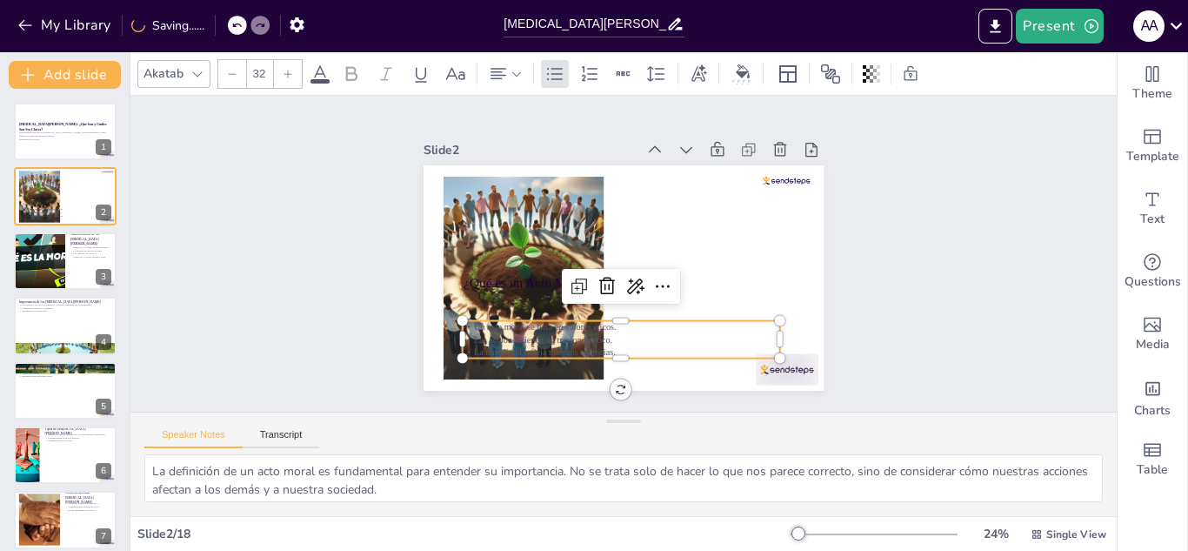
checkbox input "true"
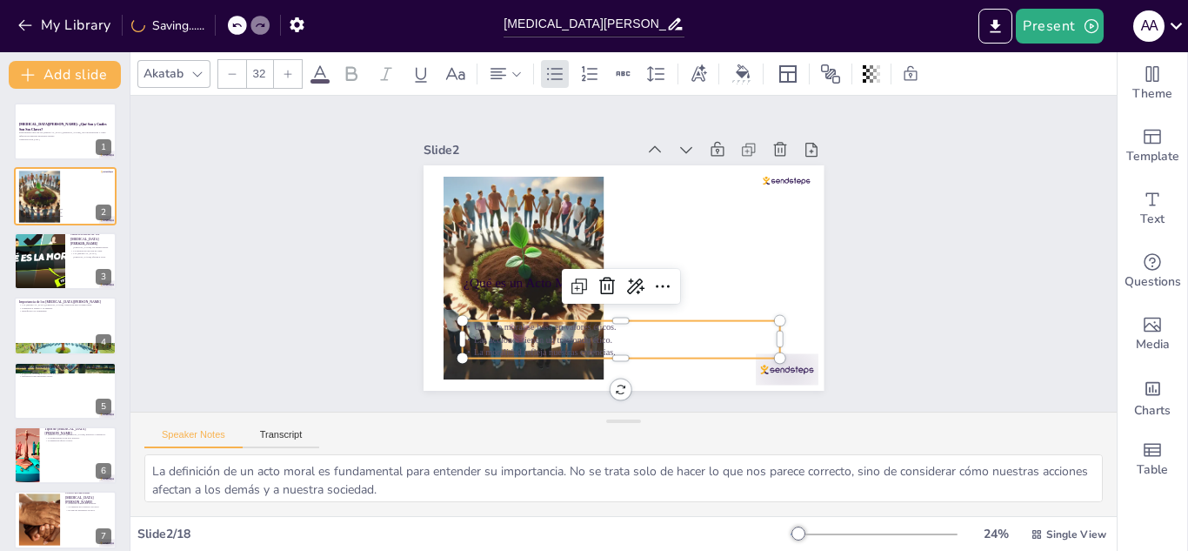
checkbox input "true"
